Goal: Task Accomplishment & Management: Complete application form

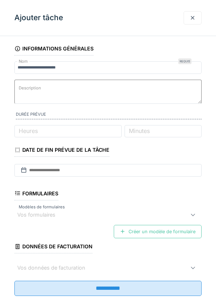
scroll to position [59, 0]
click at [190, 21] on div at bounding box center [193, 17] width 6 height 7
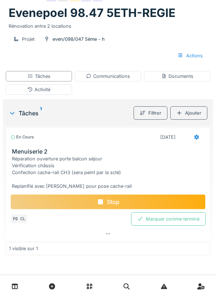
click at [190, 111] on div "Ajouter" at bounding box center [189, 112] width 37 height 13
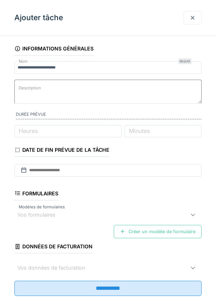
click at [193, 19] on div at bounding box center [193, 17] width 6 height 7
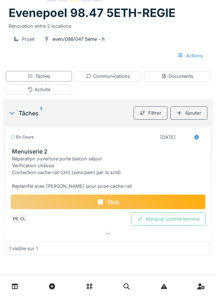
click at [177, 79] on div "Documents" at bounding box center [177, 76] width 32 height 7
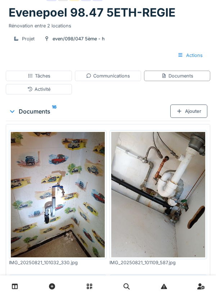
click at [190, 112] on div "Ajouter" at bounding box center [189, 111] width 37 height 13
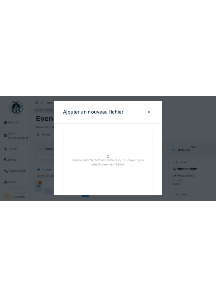
scroll to position [547, 0]
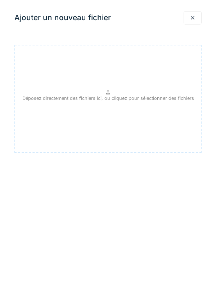
click at [116, 97] on p "Déposez directement des fichiers ici, ou cliquez pour sélectionner des fichiers" at bounding box center [108, 98] width 172 height 7
type input "**********"
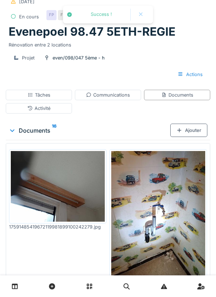
click at [193, 131] on div "Ajouter" at bounding box center [189, 130] width 37 height 13
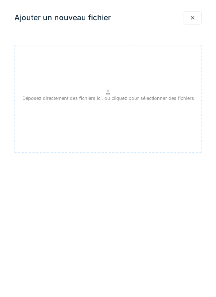
click at [102, 89] on div "Déposez directement des fichiers ici, ou cliquez pour sélectionner des fichiers" at bounding box center [107, 99] width 187 height 108
type input "**********"
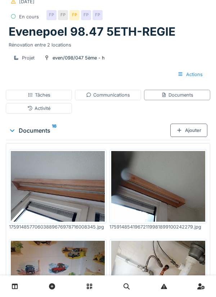
click at [41, 97] on div "Tâches" at bounding box center [39, 95] width 23 height 7
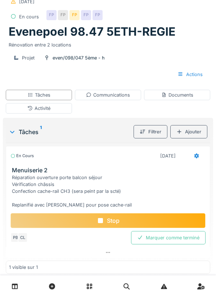
click at [110, 221] on div "Stop" at bounding box center [107, 220] width 195 height 15
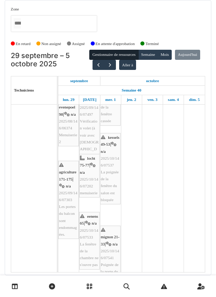
scroll to position [207, 0]
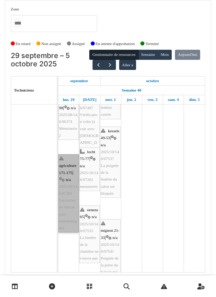
click at [70, 195] on link "agriculture 171-175 | n/a 2025/09/146/07303 Les portes du balcon sont endommagé…" at bounding box center [68, 193] width 21 height 78
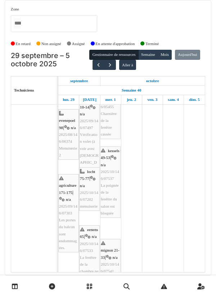
scroll to position [185, 0]
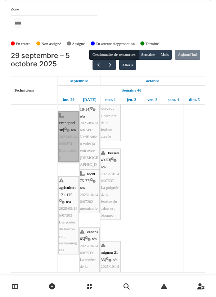
click at [65, 137] on link "evenepoel 98 | n/a 2025/08/146/06374 Menuiserie 2" at bounding box center [68, 136] width 21 height 50
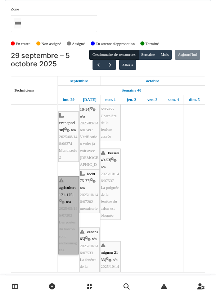
click at [70, 216] on link "agriculture 171-175 | n/a 2025/09/146/07303 Les portes du balcon sont endommagé…" at bounding box center [68, 215] width 21 height 78
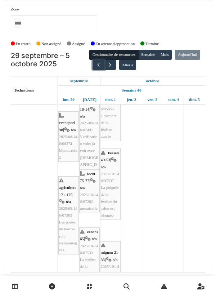
click at [102, 63] on span "button" at bounding box center [99, 65] width 6 height 6
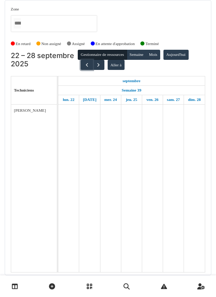
scroll to position [0, 0]
click at [85, 67] on span "button" at bounding box center [87, 65] width 6 height 6
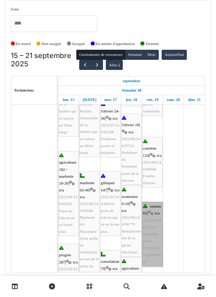
click at [149, 234] on link "eenens 65 | n/a 2025/09/146/07228 Problème porte d'entrée de l'appartement" at bounding box center [152, 234] width 21 height 65
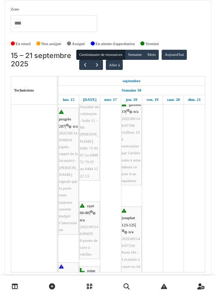
scroll to position [371, 0]
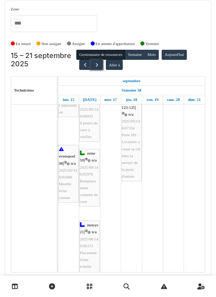
click at [96, 68] on button "button" at bounding box center [97, 65] width 12 height 10
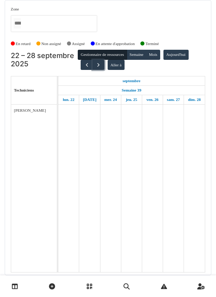
click at [98, 67] on span "button" at bounding box center [99, 65] width 6 height 6
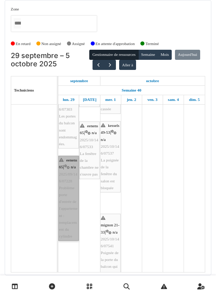
click at [70, 187] on link "eenens 65 | n/a 2025/09/146/07228 Problème porte d'entrée de l'appartement : re…" at bounding box center [68, 198] width 21 height 85
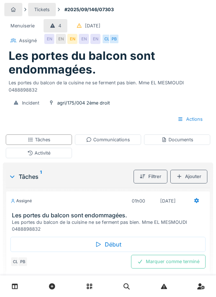
scroll to position [17, 0]
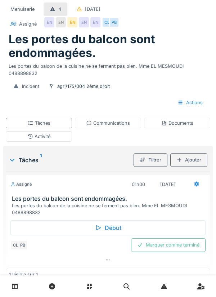
click at [112, 235] on div "Début" at bounding box center [107, 227] width 195 height 15
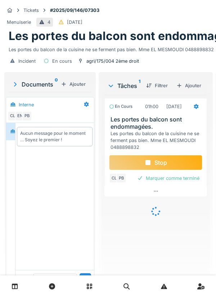
scroll to position [0, 0]
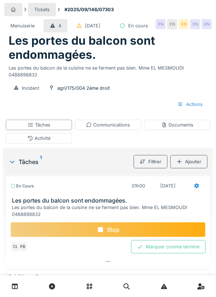
click at [177, 128] on div "Documents" at bounding box center [177, 124] width 32 height 7
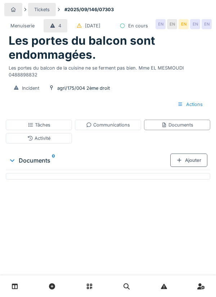
click at [188, 167] on div "Ajouter" at bounding box center [189, 160] width 37 height 13
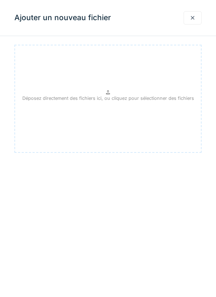
click at [111, 96] on p "Déposez directement des fichiers ici, ou cliquez pour sélectionner des fichiers" at bounding box center [108, 98] width 172 height 7
type input "**********"
